Goal: Information Seeking & Learning: Learn about a topic

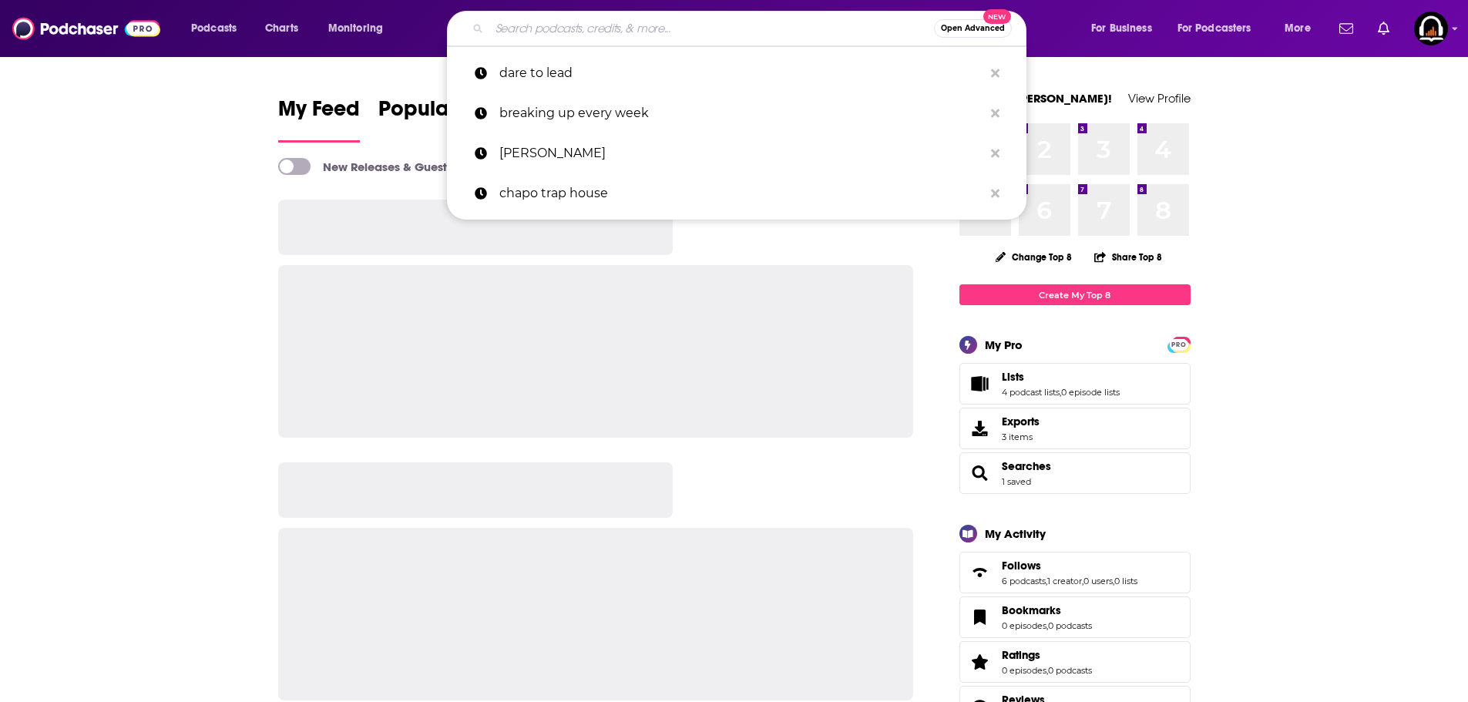
drag, startPoint x: 0, startPoint y: 0, endPoint x: 622, endPoint y: 32, distance: 622.9
click at [622, 32] on input "Search podcasts, credits, & more..." at bounding box center [711, 28] width 445 height 25
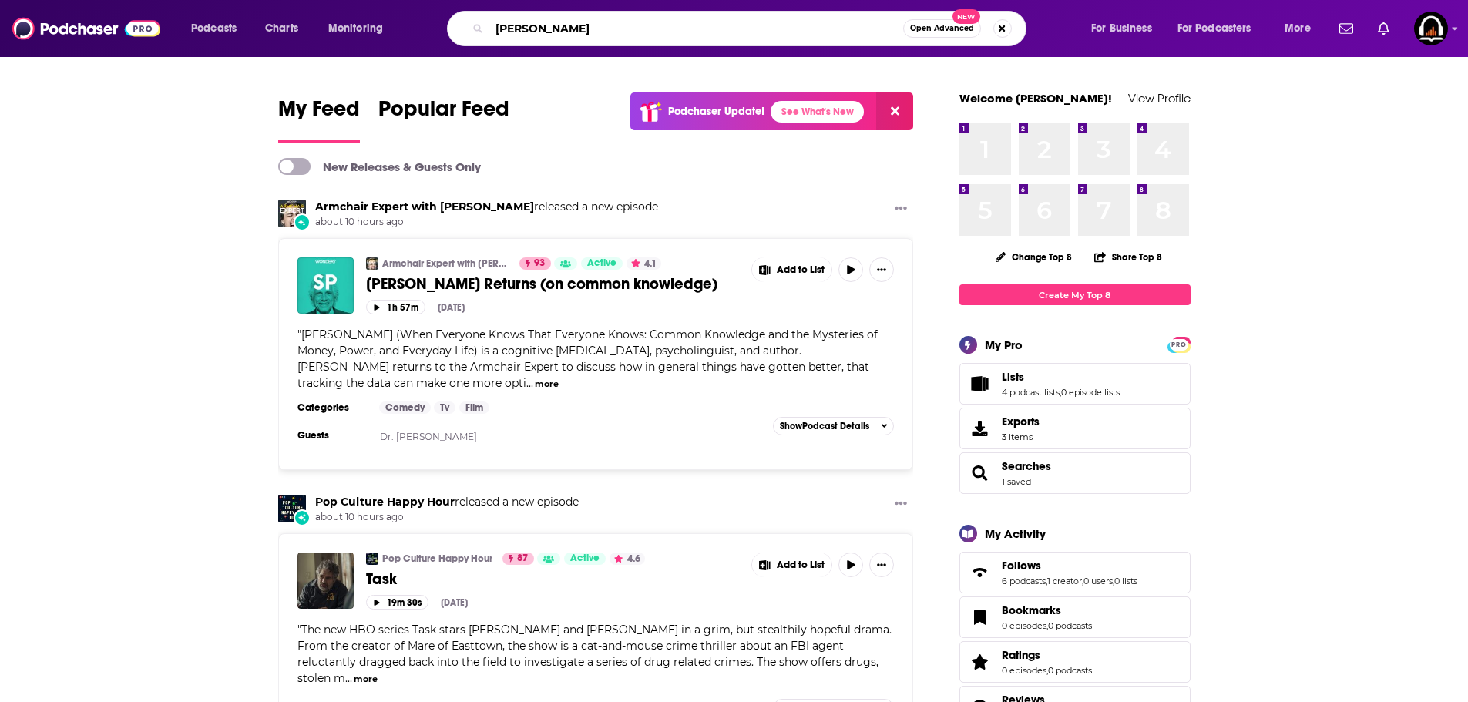
type input "[PERSON_NAME]"
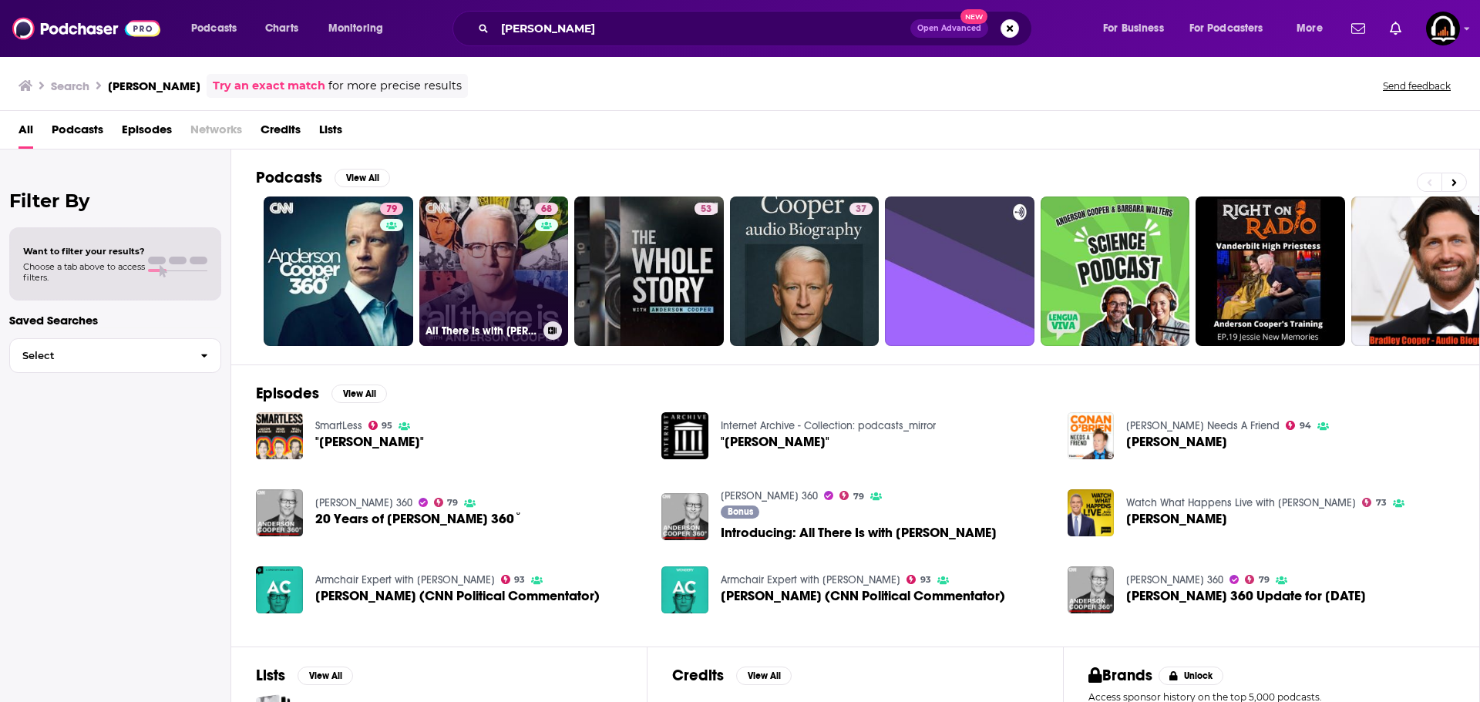
click at [520, 271] on link "68 All There Is with [PERSON_NAME]" at bounding box center [494, 272] width 150 height 150
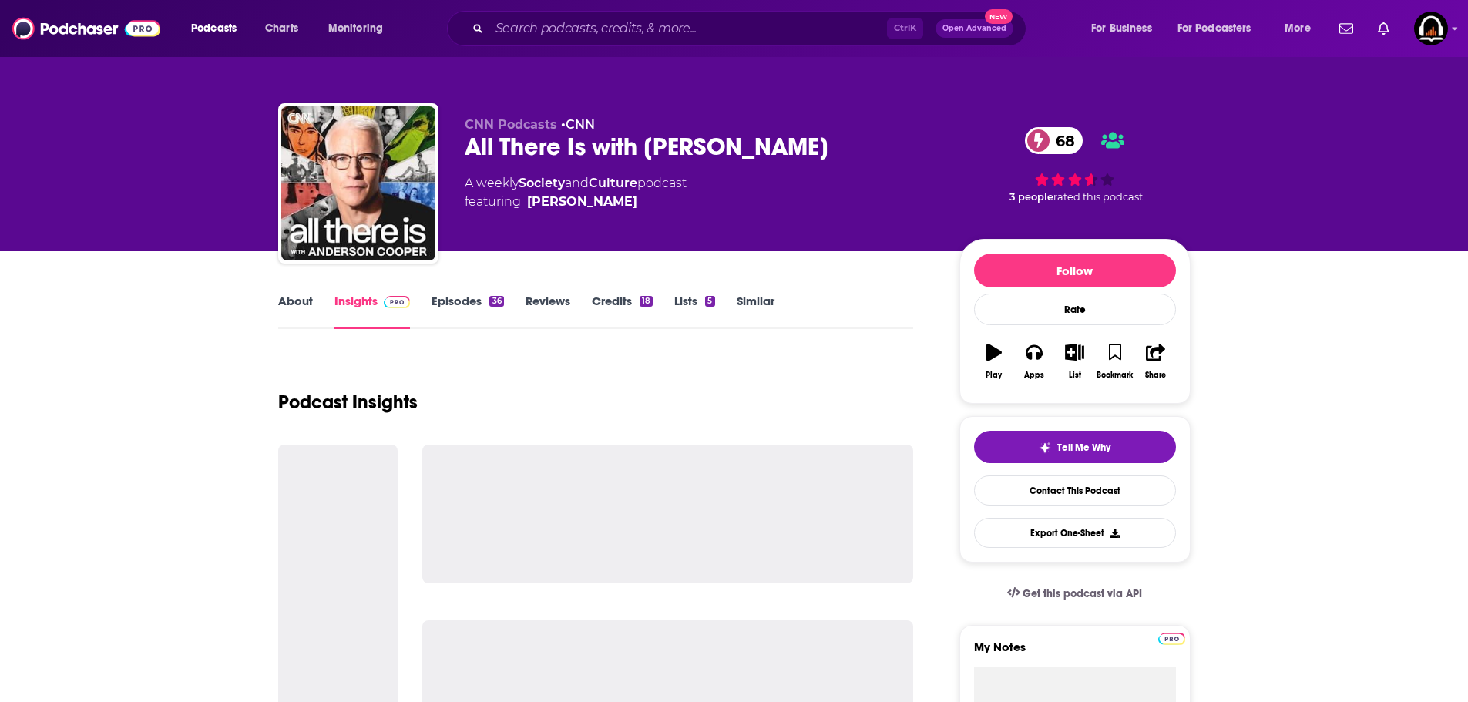
click at [284, 305] on link "About" at bounding box center [295, 311] width 35 height 35
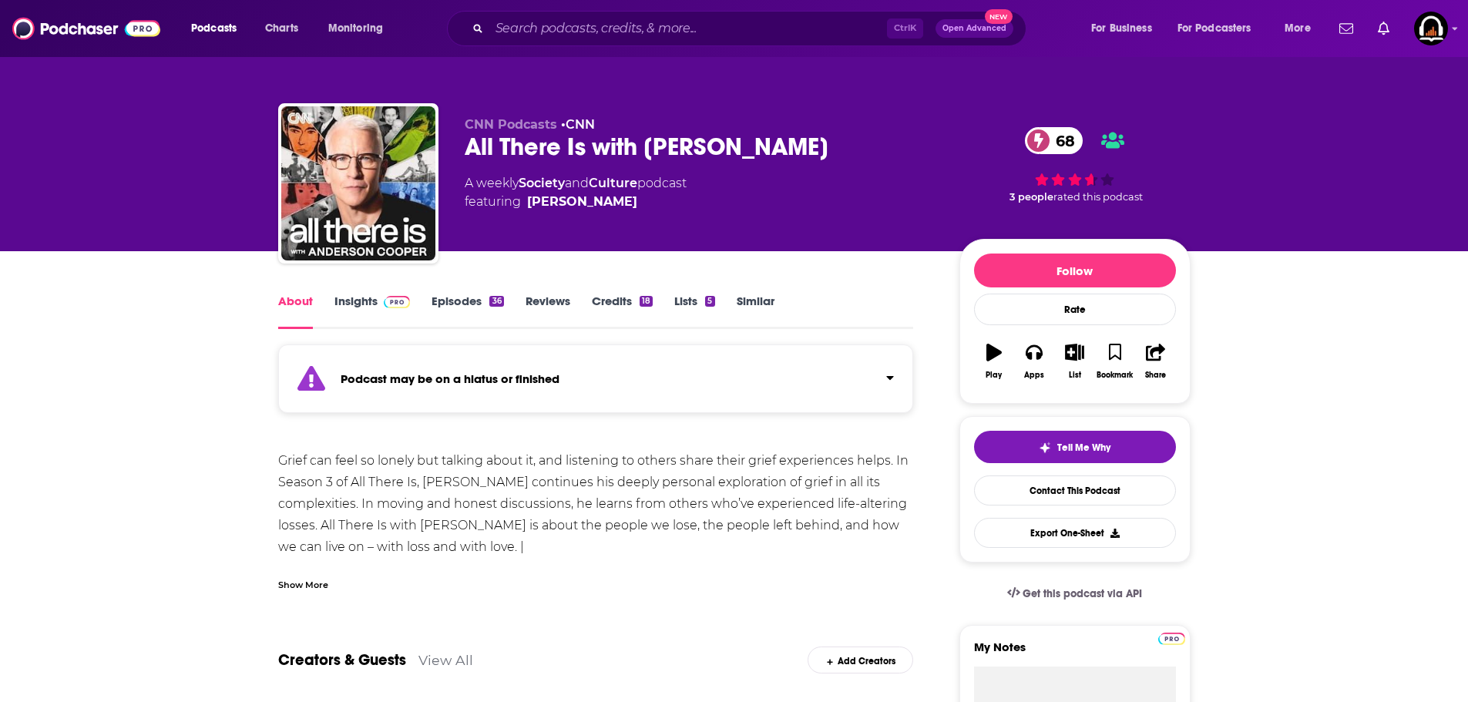
click at [452, 304] on link "Episodes 36" at bounding box center [468, 311] width 72 height 35
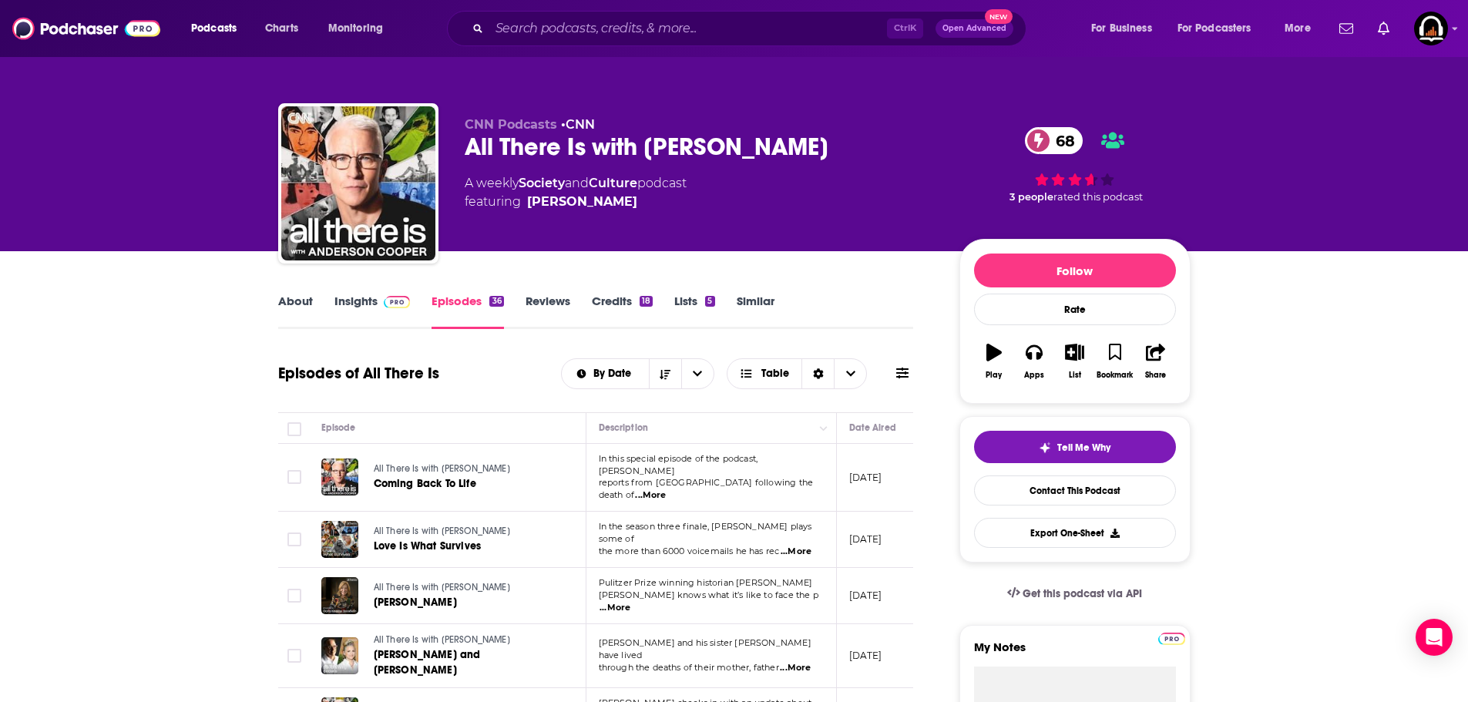
click at [364, 307] on link "Insights" at bounding box center [373, 311] width 76 height 35
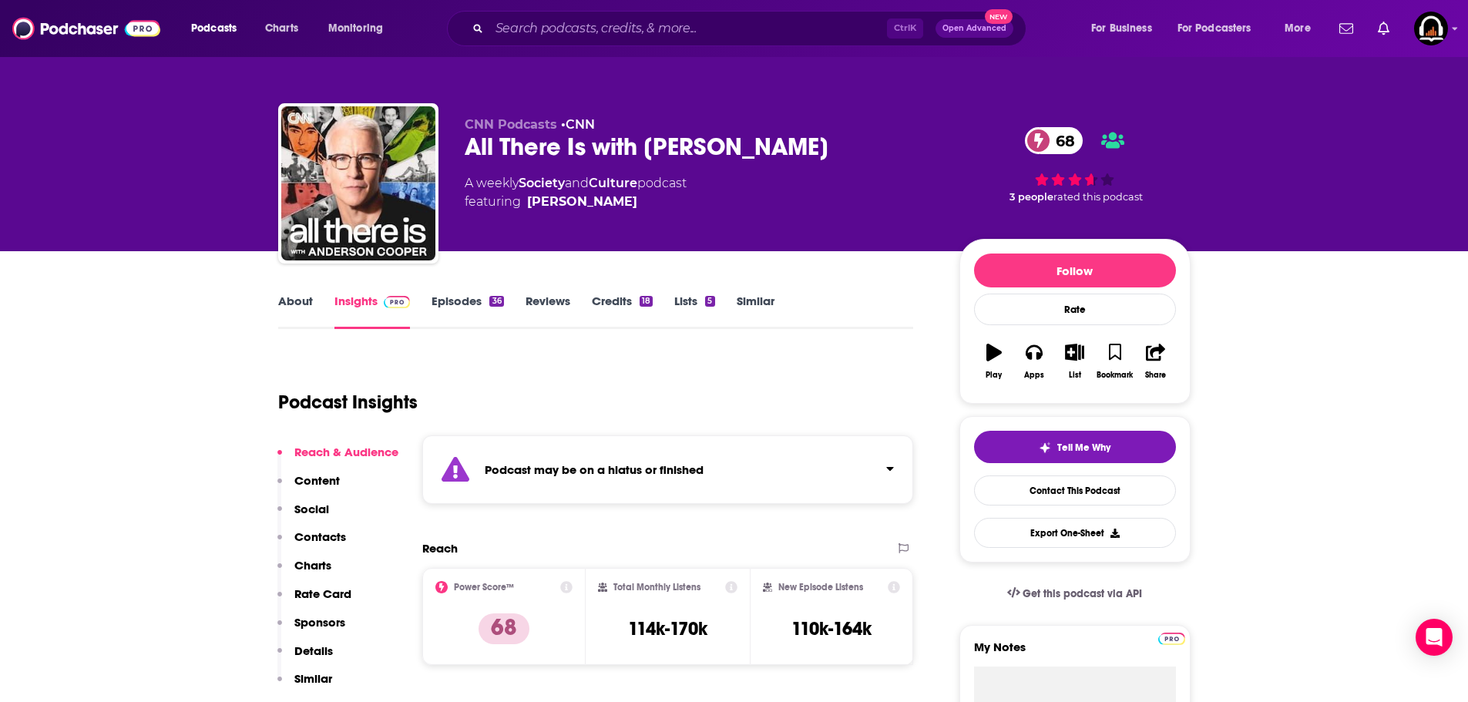
click at [445, 308] on link "Episodes 36" at bounding box center [468, 311] width 72 height 35
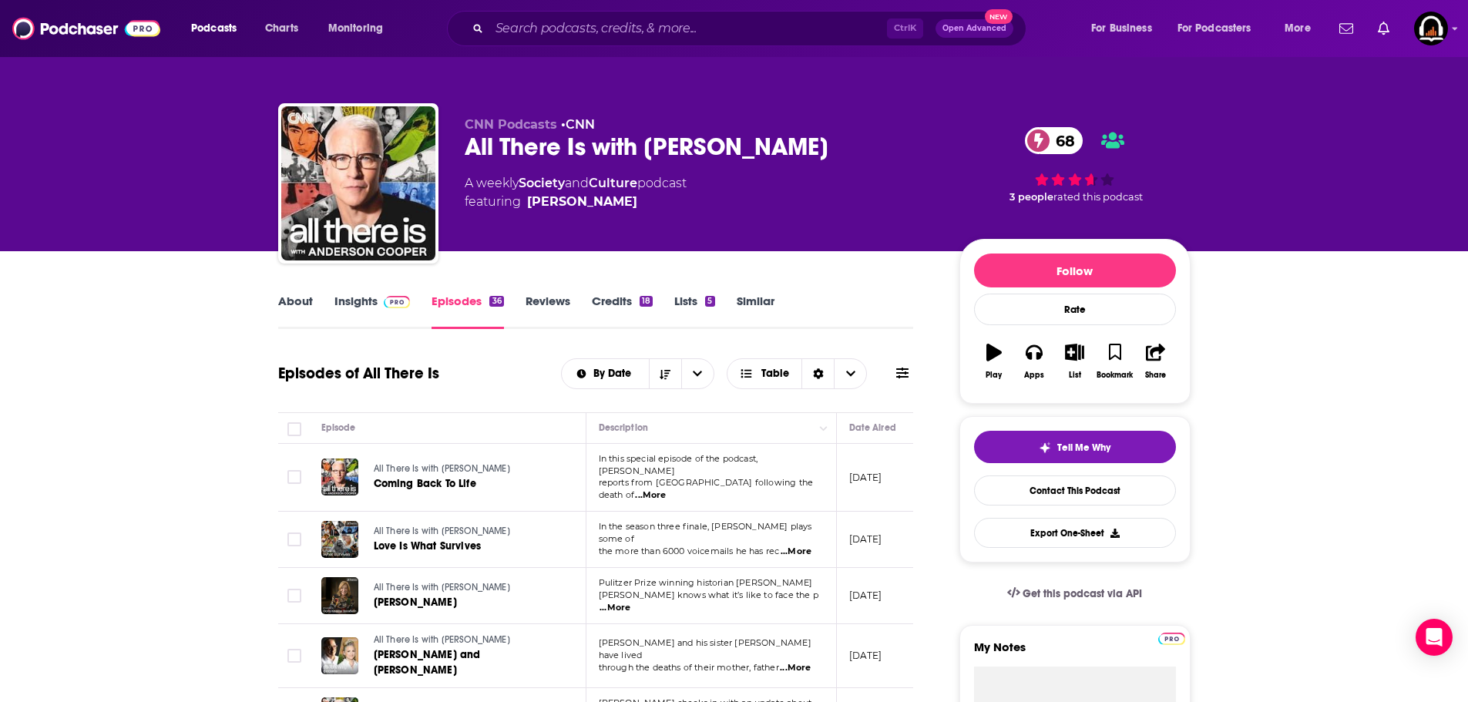
click at [666, 489] on span "...More" at bounding box center [650, 495] width 31 height 12
